Goal: Information Seeking & Learning: Understand process/instructions

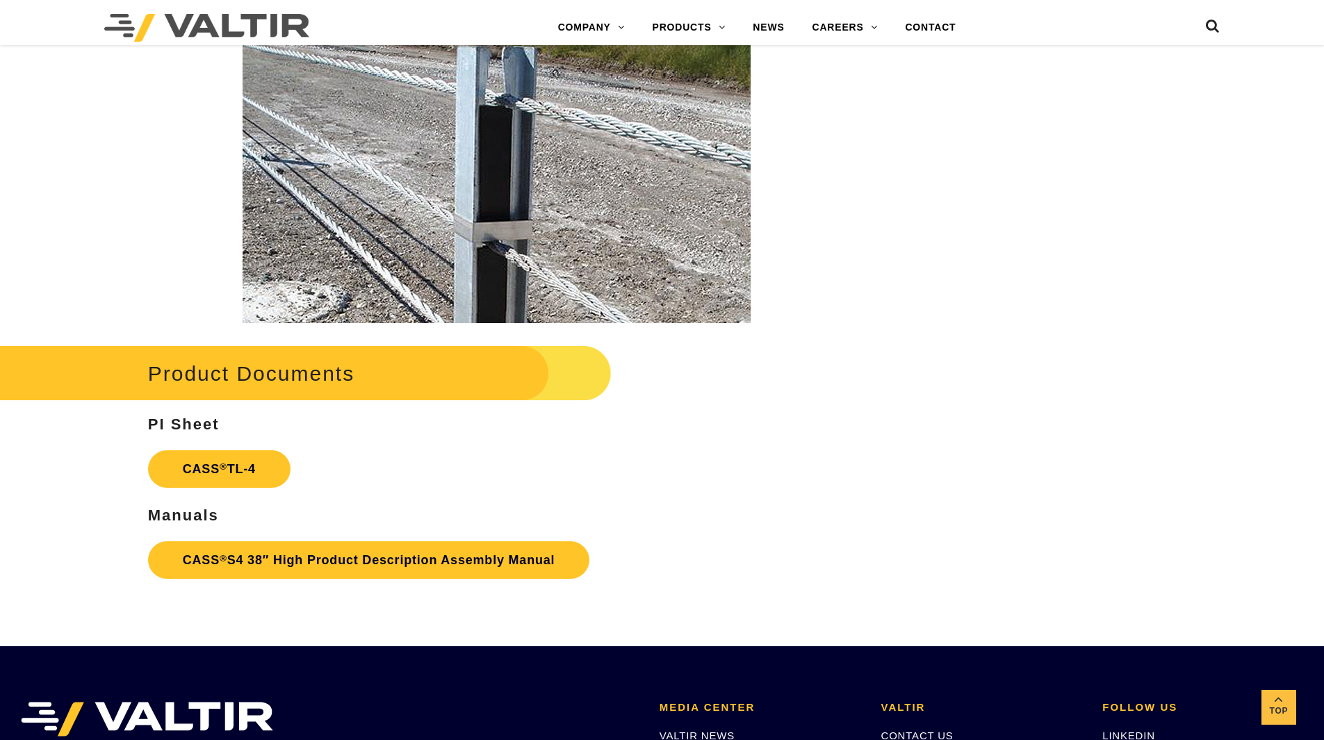
scroll to position [1876, 0]
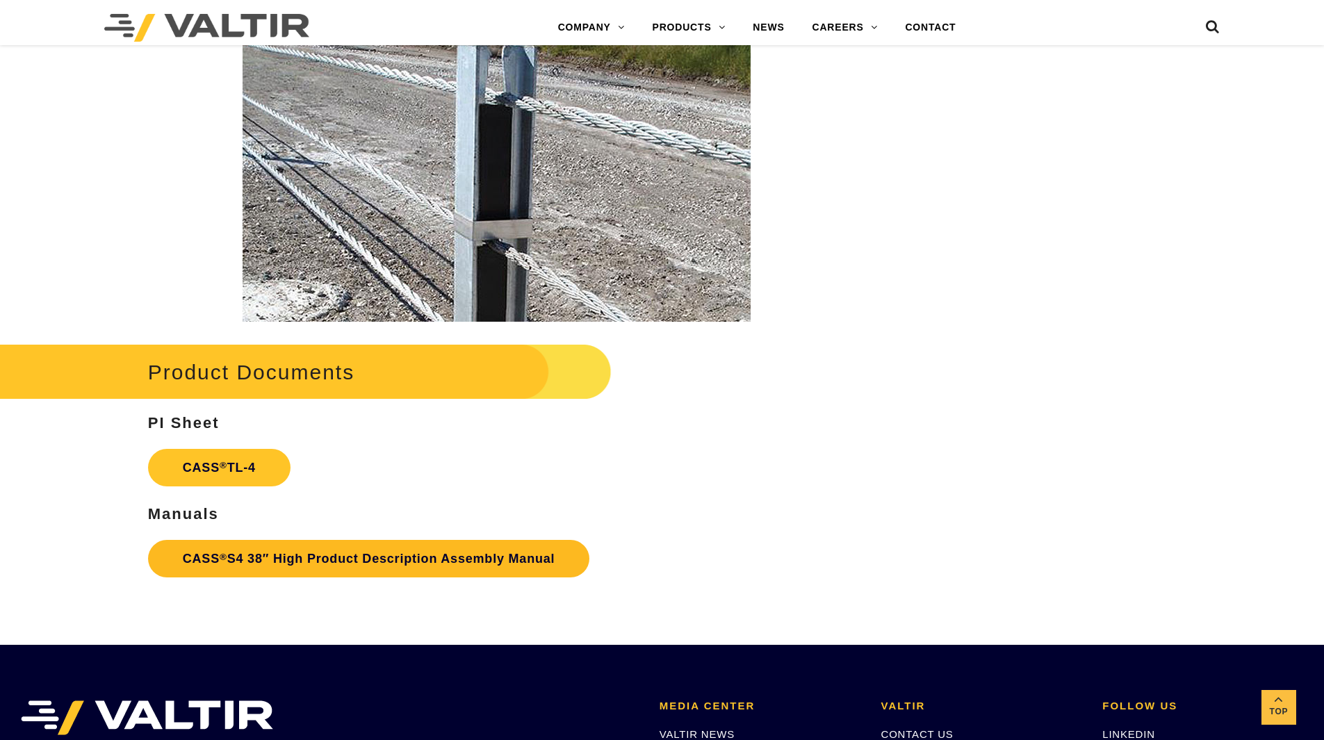
click at [339, 555] on link "CASS ® S4 38″ High Product Description Assembly Manual" at bounding box center [369, 559] width 442 height 38
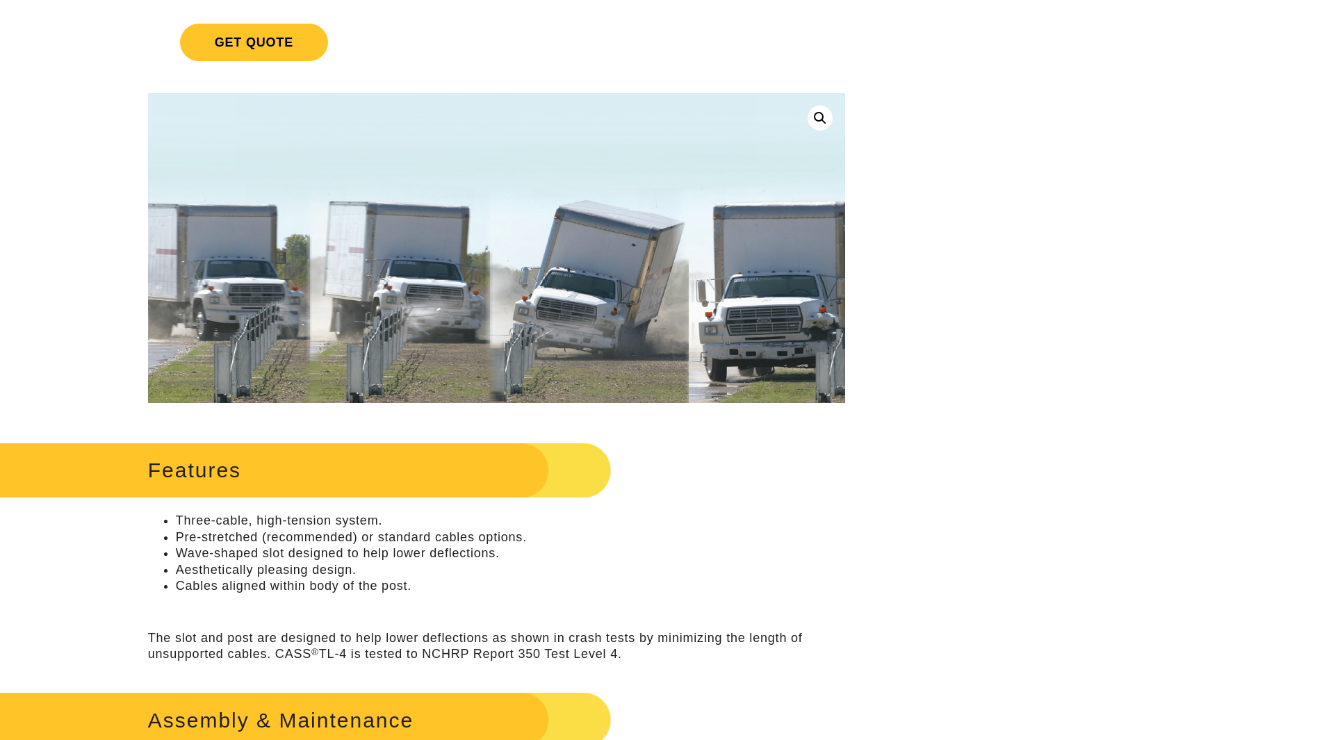
scroll to position [0, 0]
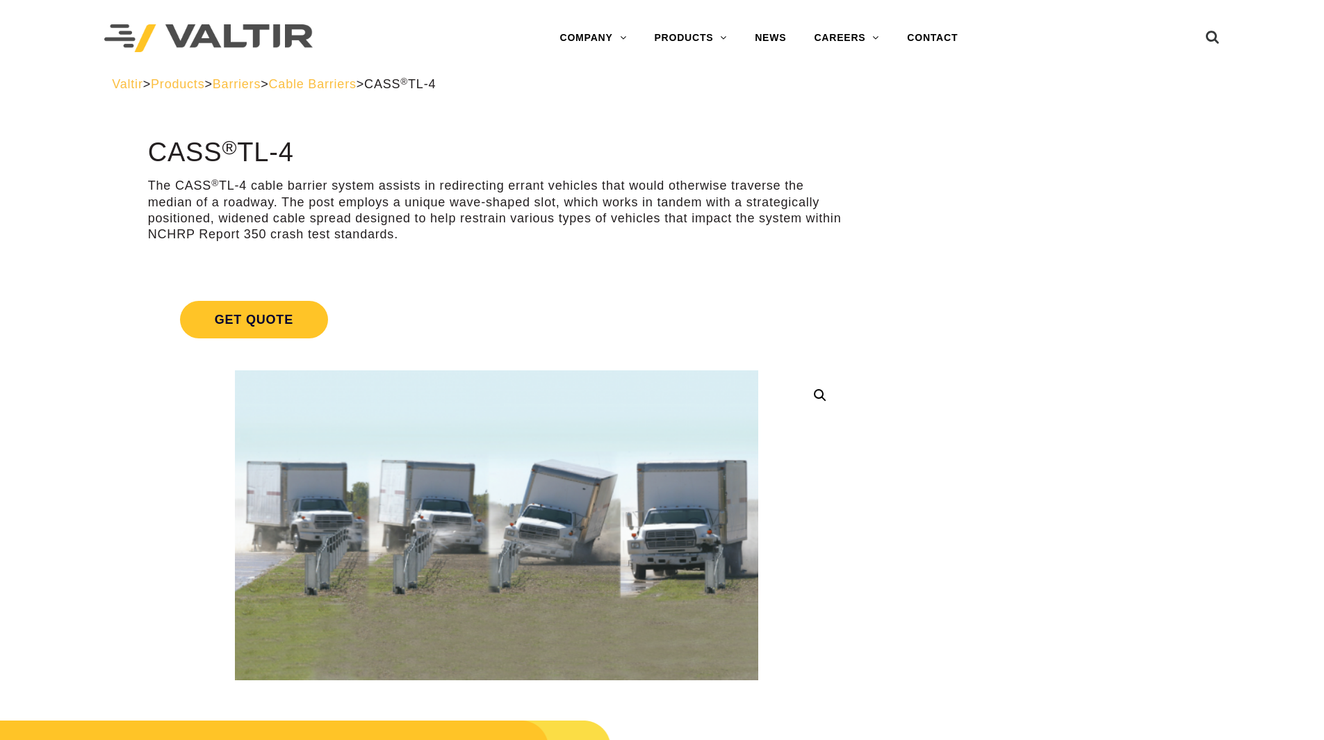
click at [340, 83] on span "Cable Barriers" at bounding box center [313, 84] width 88 height 14
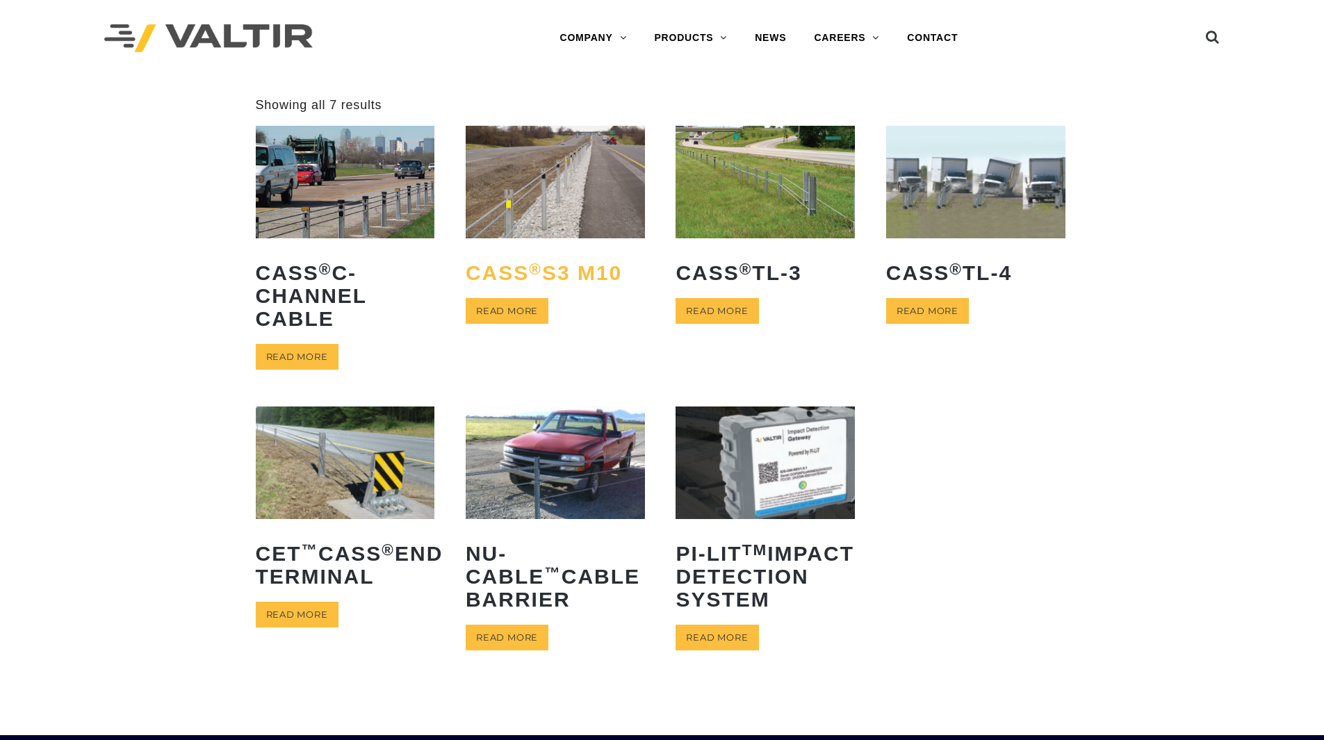
click at [563, 269] on h2 "CASS ® S3 M10" at bounding box center [555, 273] width 179 height 44
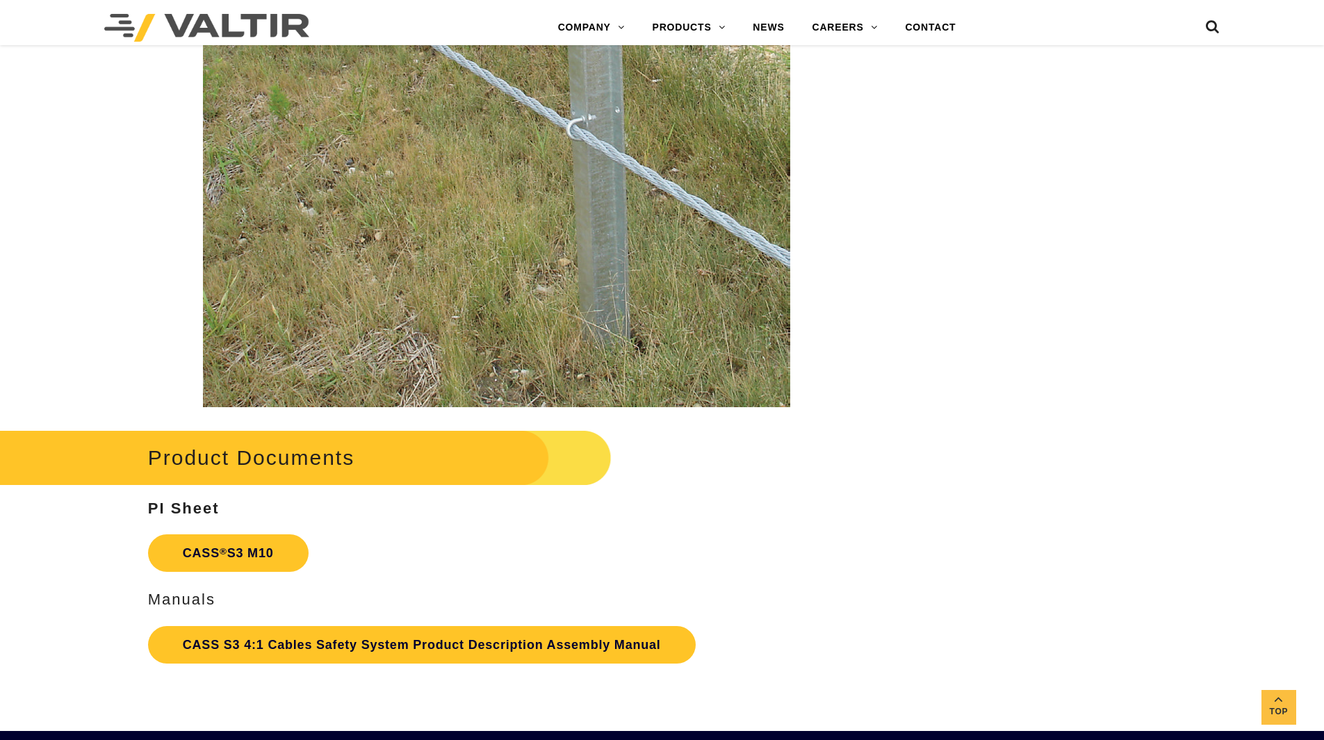
scroll to position [2849, 0]
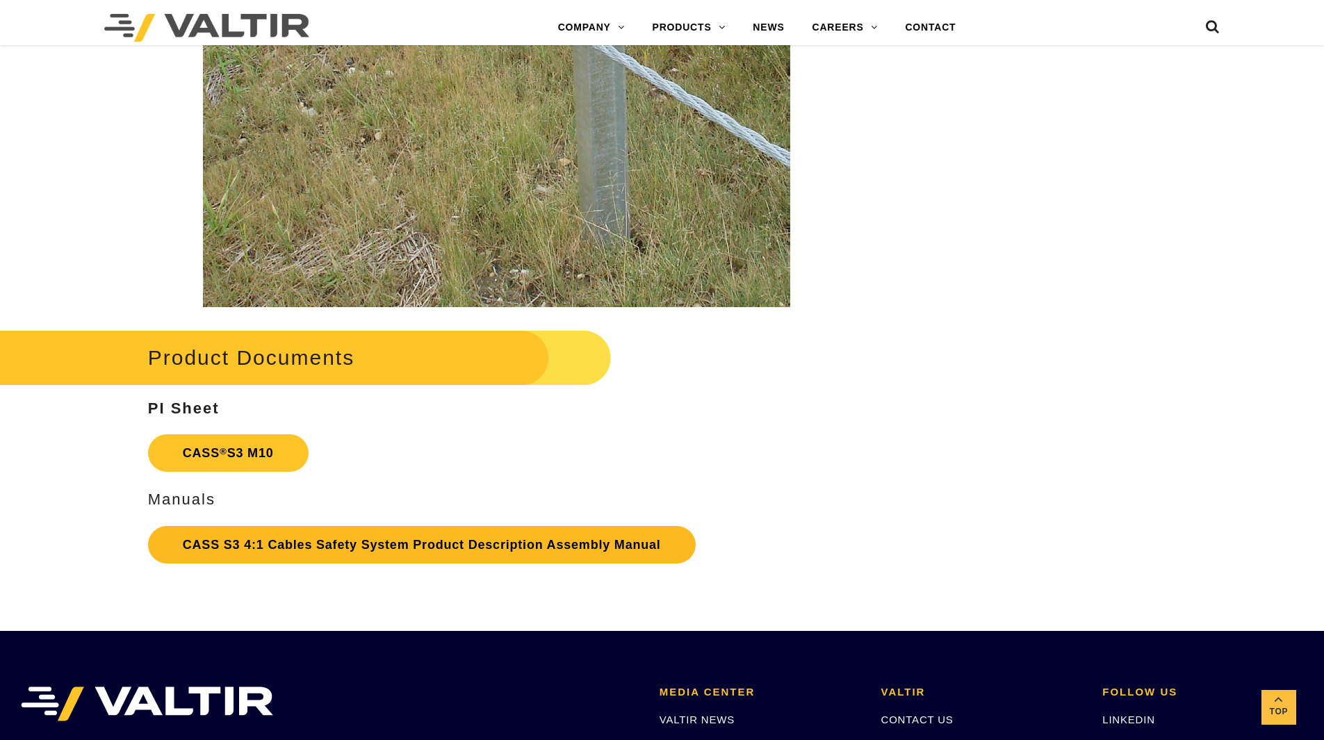
click at [311, 545] on link "CASS S3 4:1 Cables Safety System Product Description Assembly Manual" at bounding box center [422, 545] width 548 height 38
